Goal: Find specific page/section: Find specific page/section

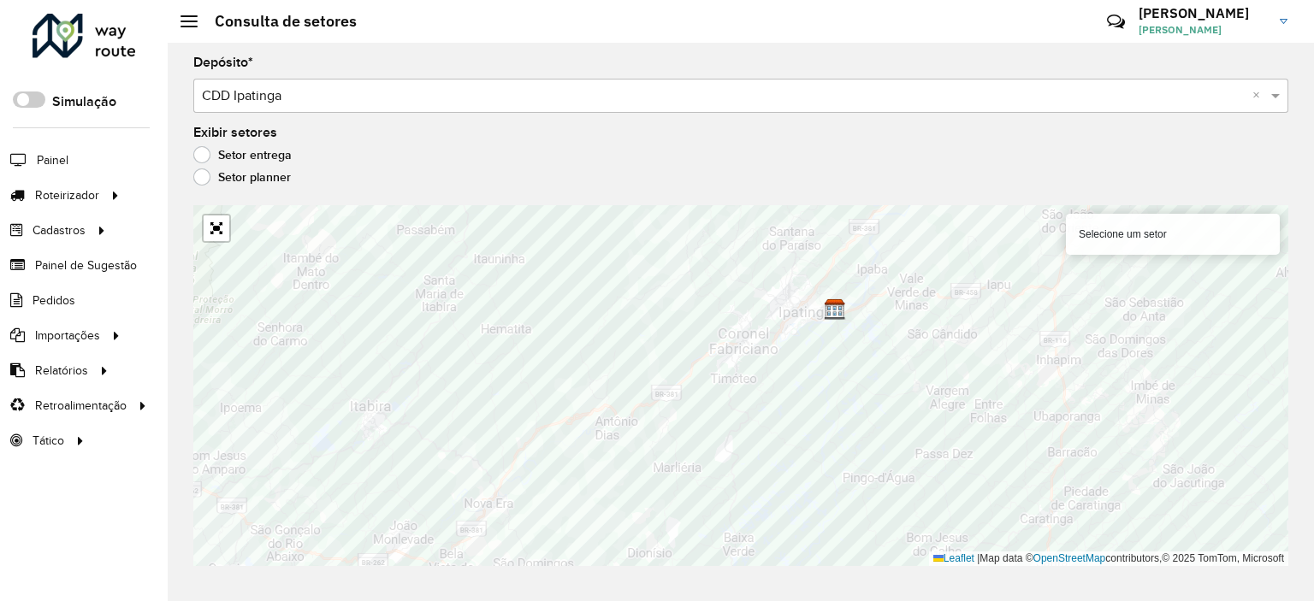
click at [329, 114] on div "Depósito * Selecione um depósito × CDD Ipatinga × Exibir setores Setor entrega …" at bounding box center [741, 322] width 1146 height 559
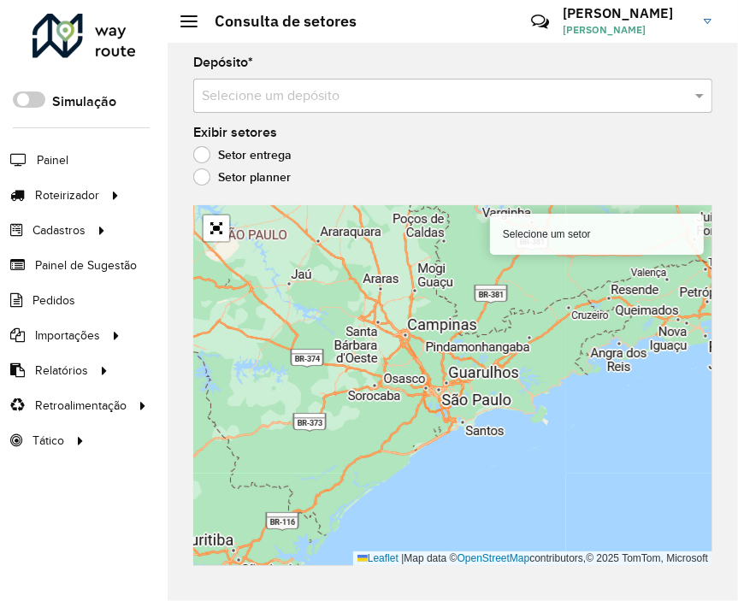
click at [495, 98] on input "text" at bounding box center [436, 96] width 468 height 21
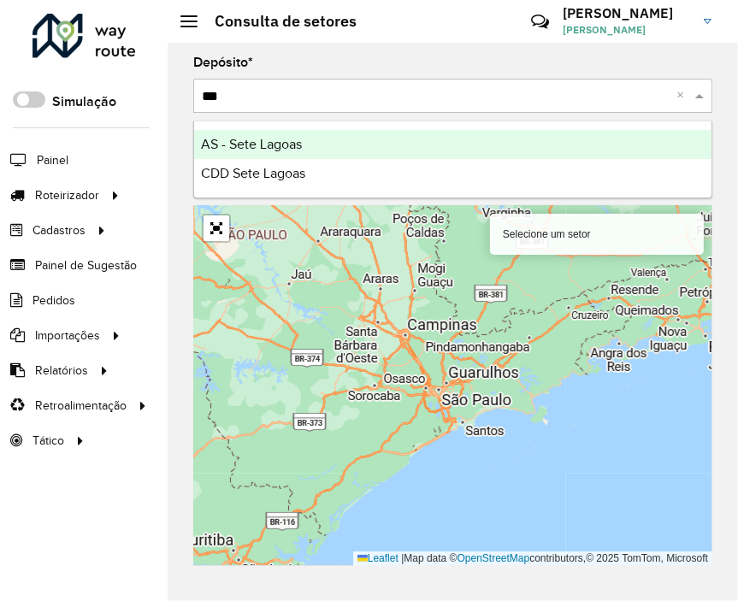
type input "****"
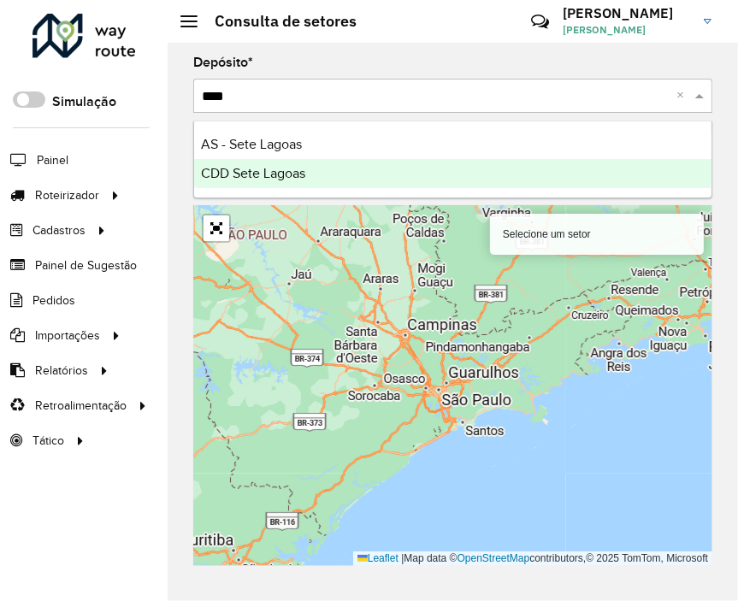
click at [552, 183] on div "CDD Sete Lagoas" at bounding box center [453, 173] width 518 height 29
